Goal: Information Seeking & Learning: Understand process/instructions

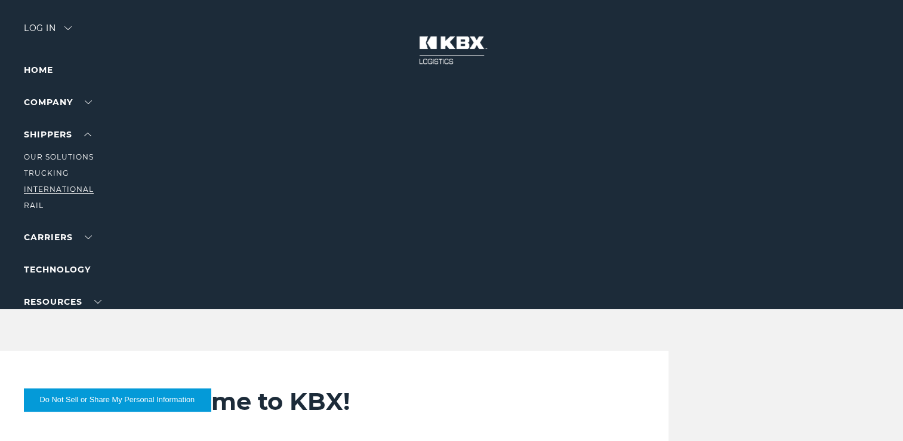
click at [60, 190] on link "International" at bounding box center [59, 189] width 70 height 9
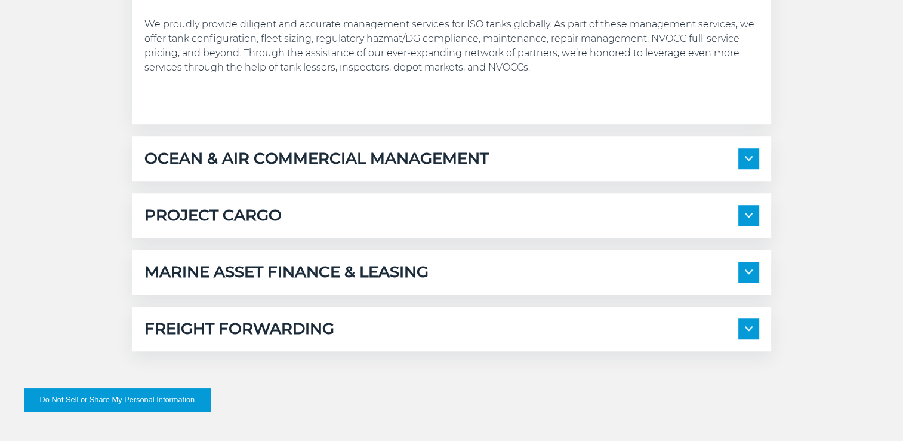
scroll to position [836, 0]
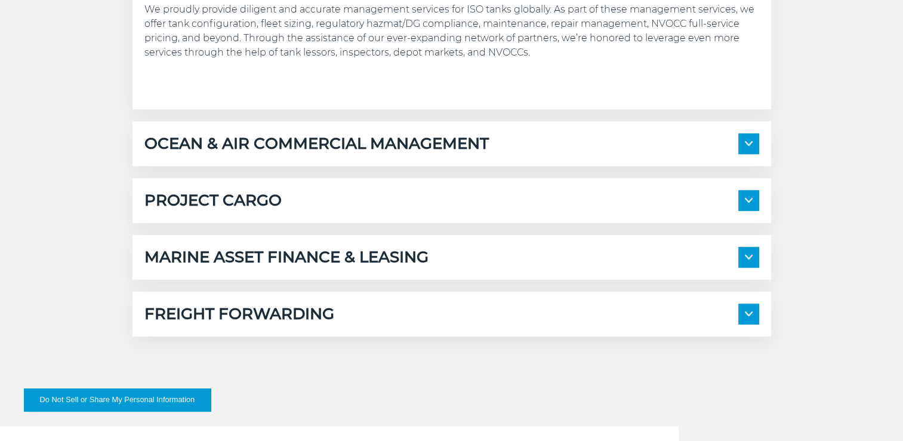
click at [749, 140] on span at bounding box center [749, 143] width 21 height 21
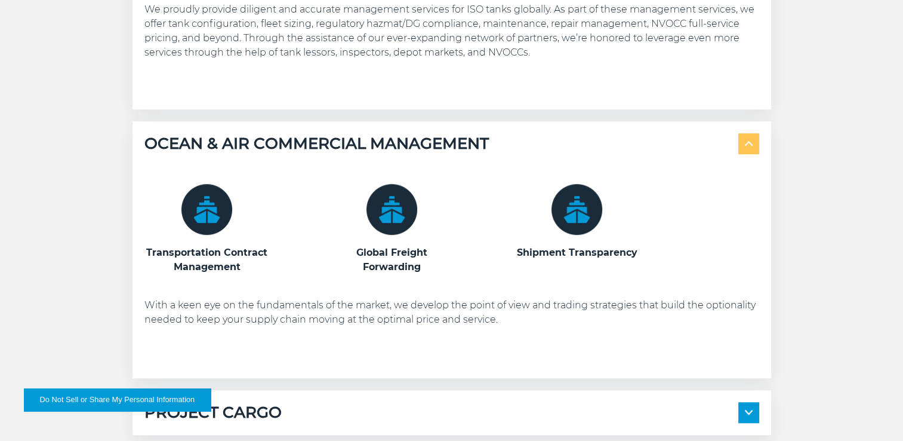
click at [749, 140] on span at bounding box center [749, 143] width 21 height 21
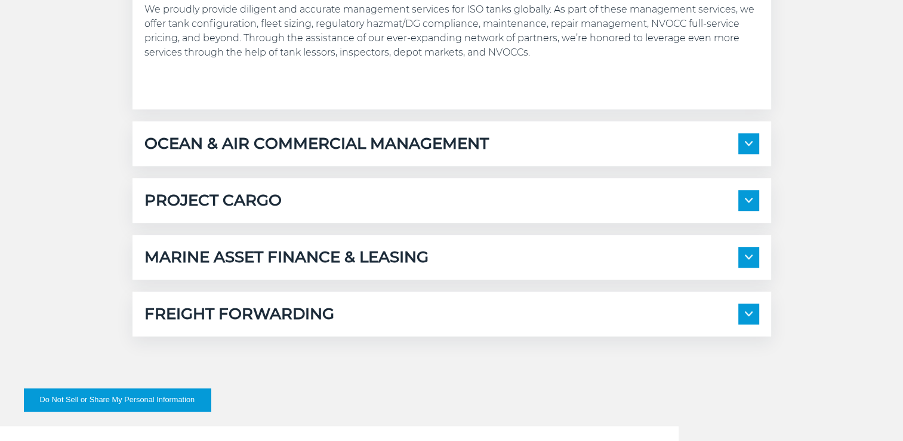
click at [745, 315] on img at bounding box center [749, 313] width 8 height 5
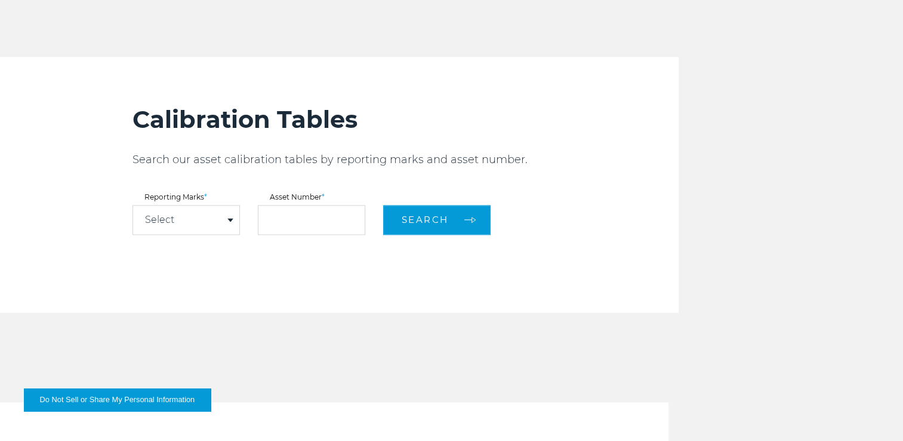
scroll to position [1493, 0]
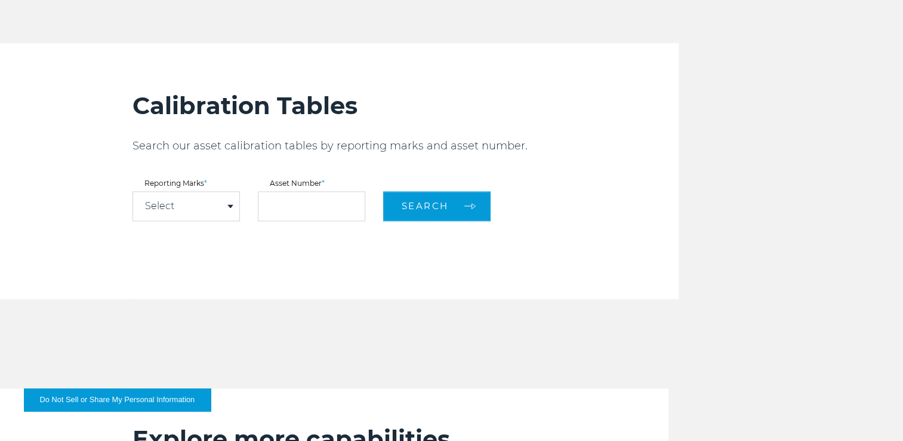
click at [224, 205] on div "Select" at bounding box center [186, 206] width 106 height 29
click at [225, 202] on div "Select" at bounding box center [186, 206] width 106 height 29
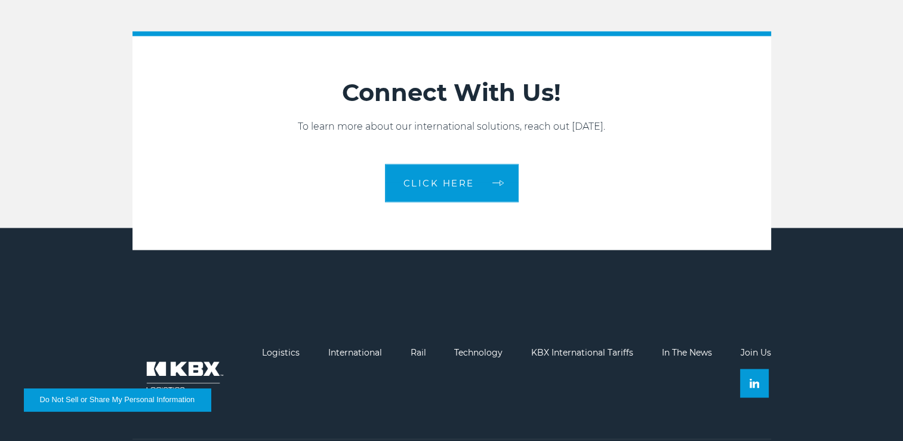
scroll to position [2119, 0]
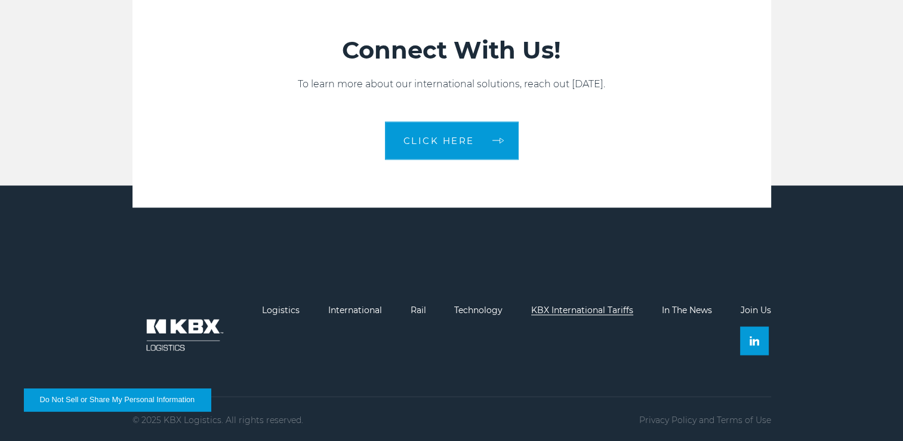
click at [606, 305] on link "KBX International Tariffs" at bounding box center [582, 309] width 102 height 11
